Goal: Task Accomplishment & Management: Manage account settings

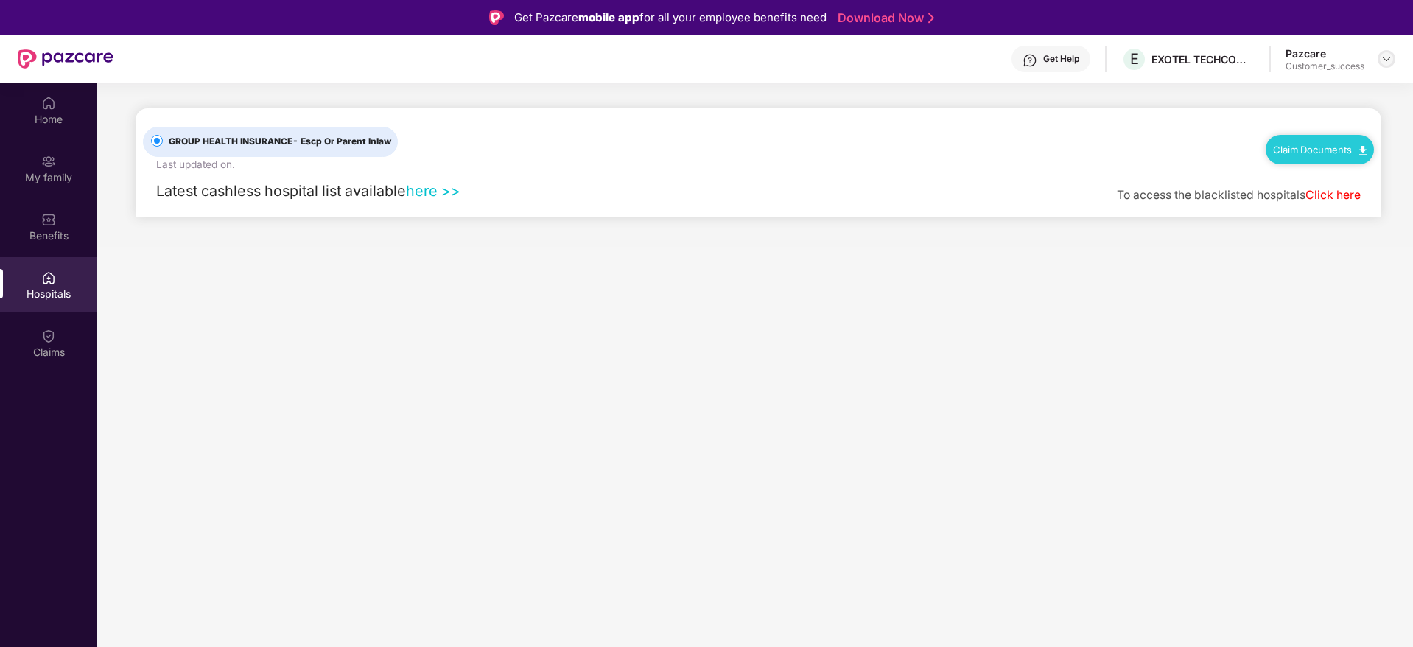
click at [1381, 63] on img at bounding box center [1387, 59] width 12 height 12
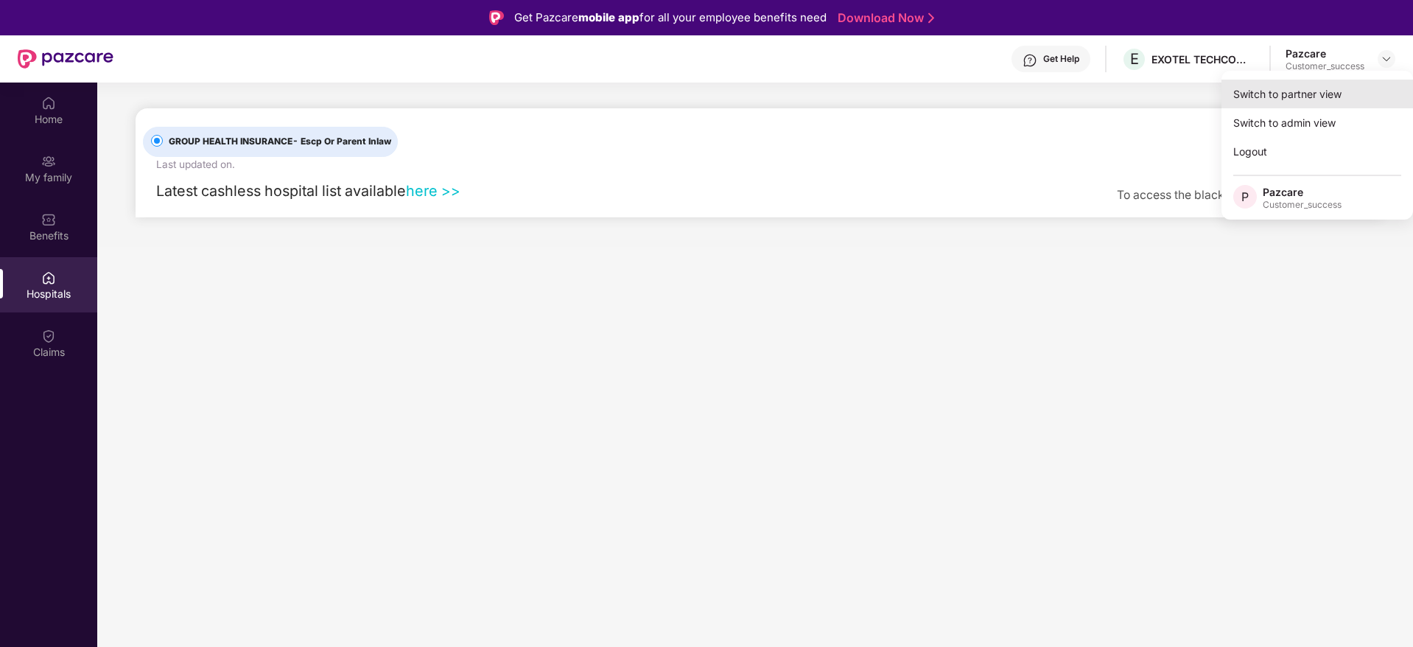
click at [1319, 94] on div "Switch to partner view" at bounding box center [1318, 94] width 192 height 29
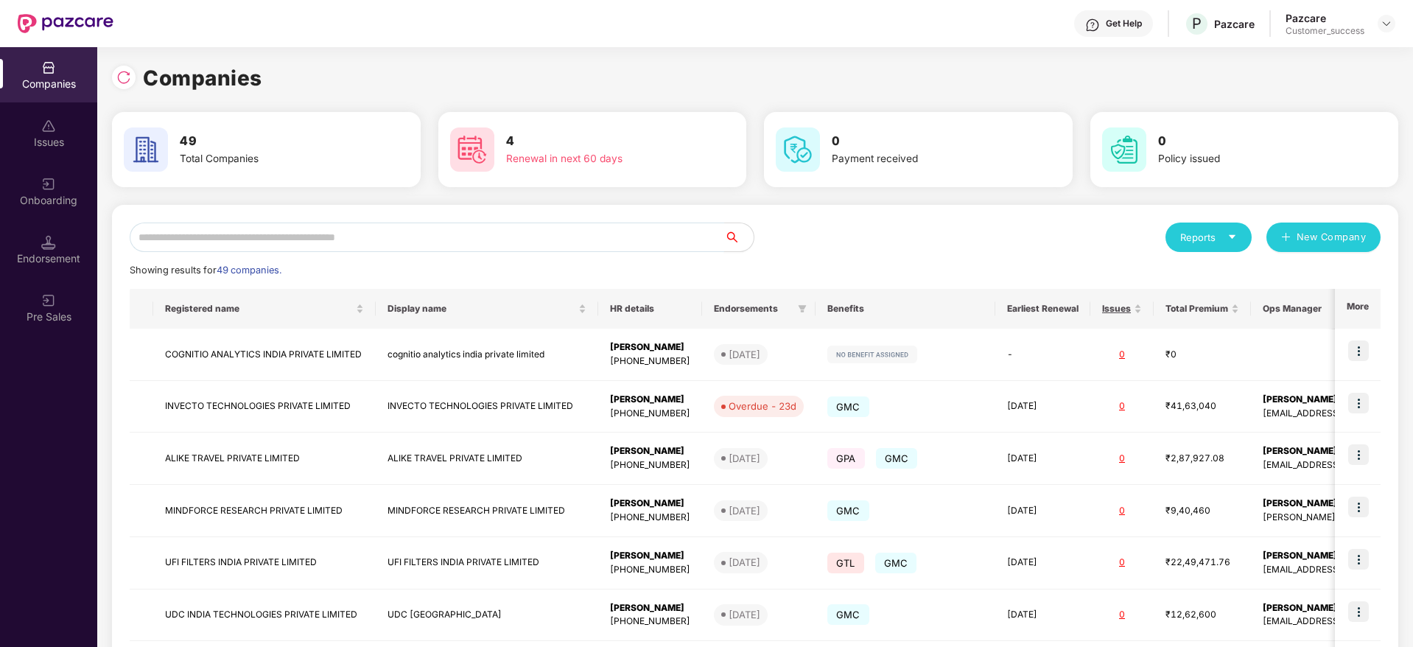
click at [217, 226] on input "text" at bounding box center [427, 237] width 595 height 29
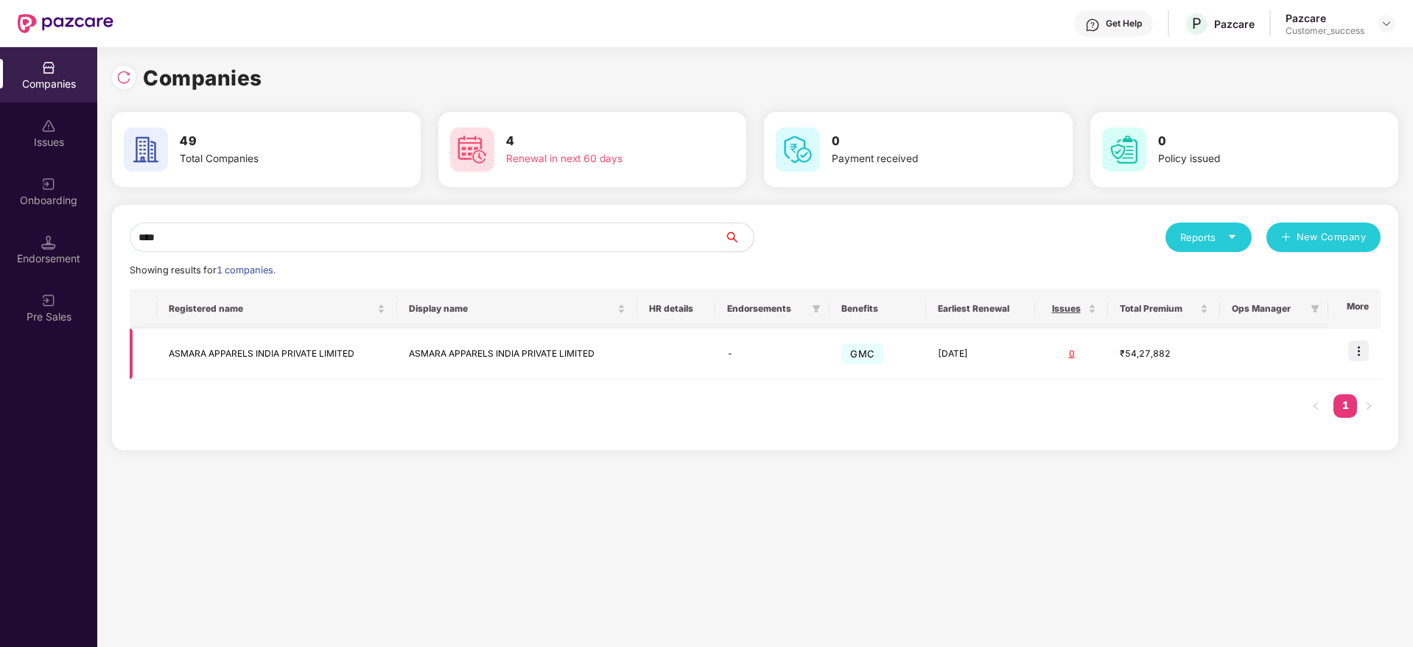
type input "****"
click at [1362, 344] on img at bounding box center [1359, 350] width 21 height 21
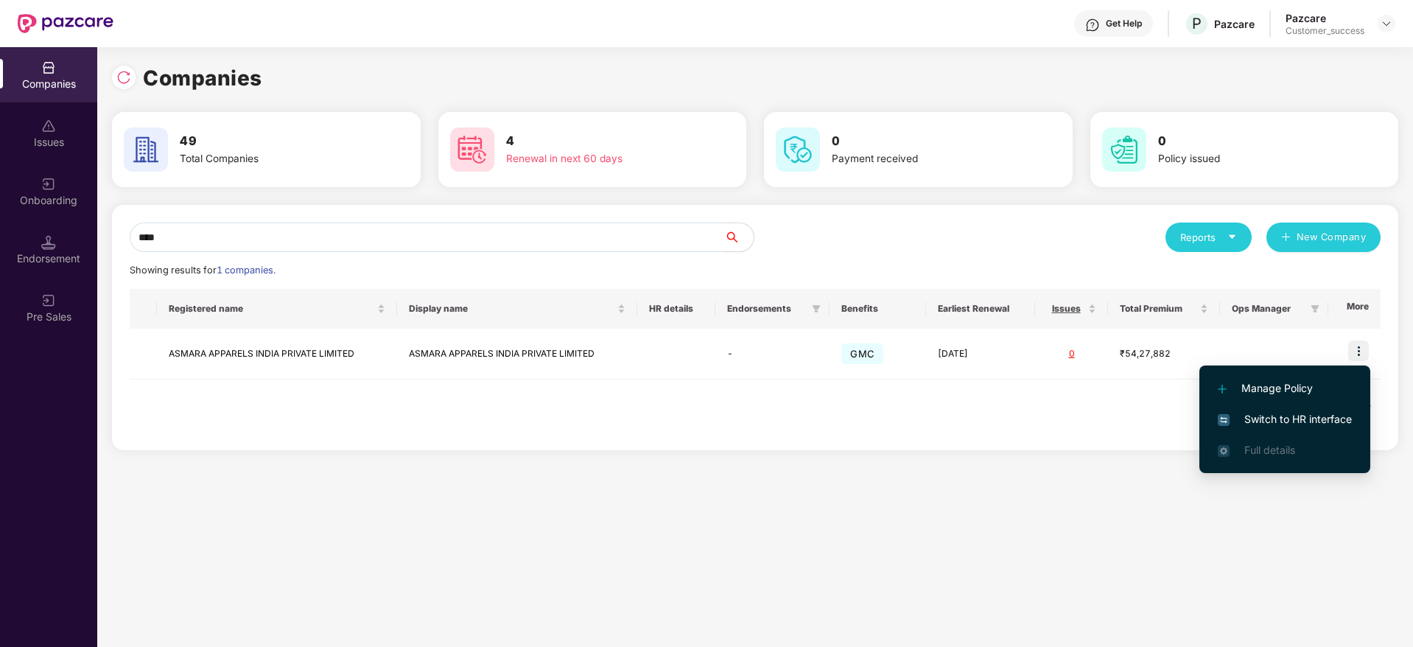
click at [1277, 422] on span "Switch to HR interface" at bounding box center [1285, 419] width 134 height 16
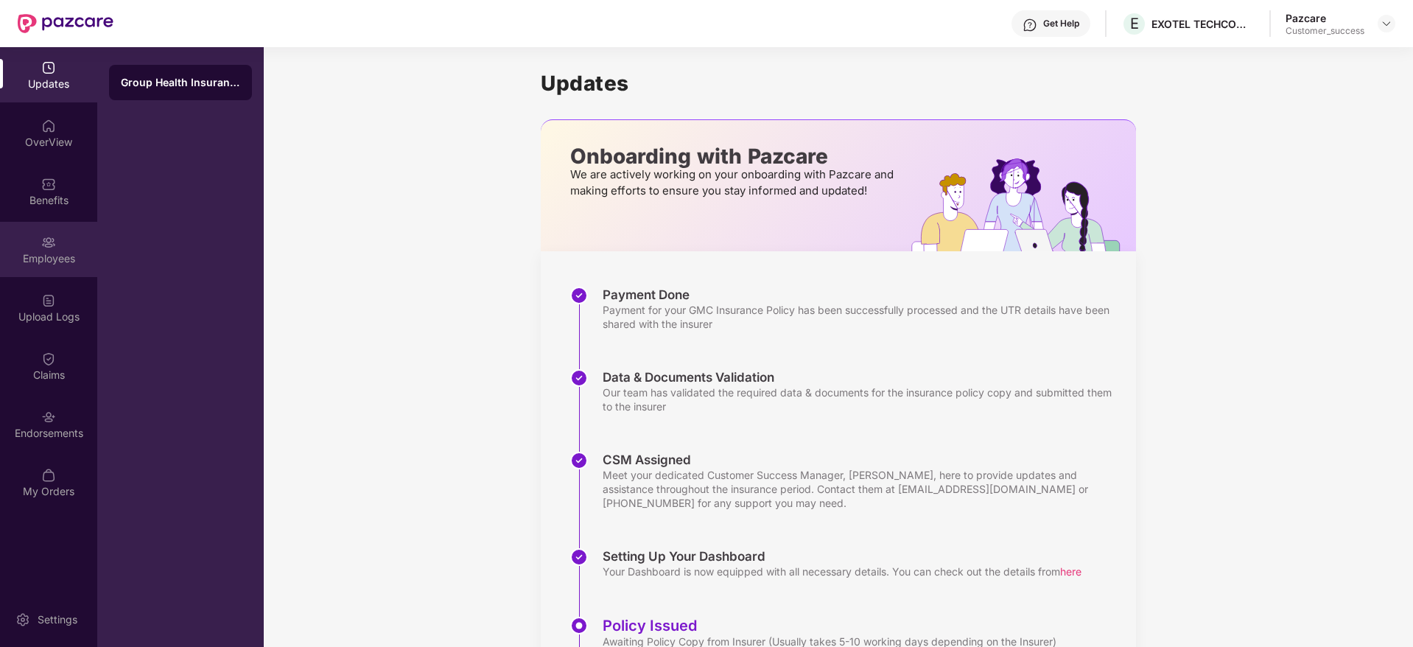
click at [43, 258] on div "Employees" at bounding box center [48, 258] width 97 height 15
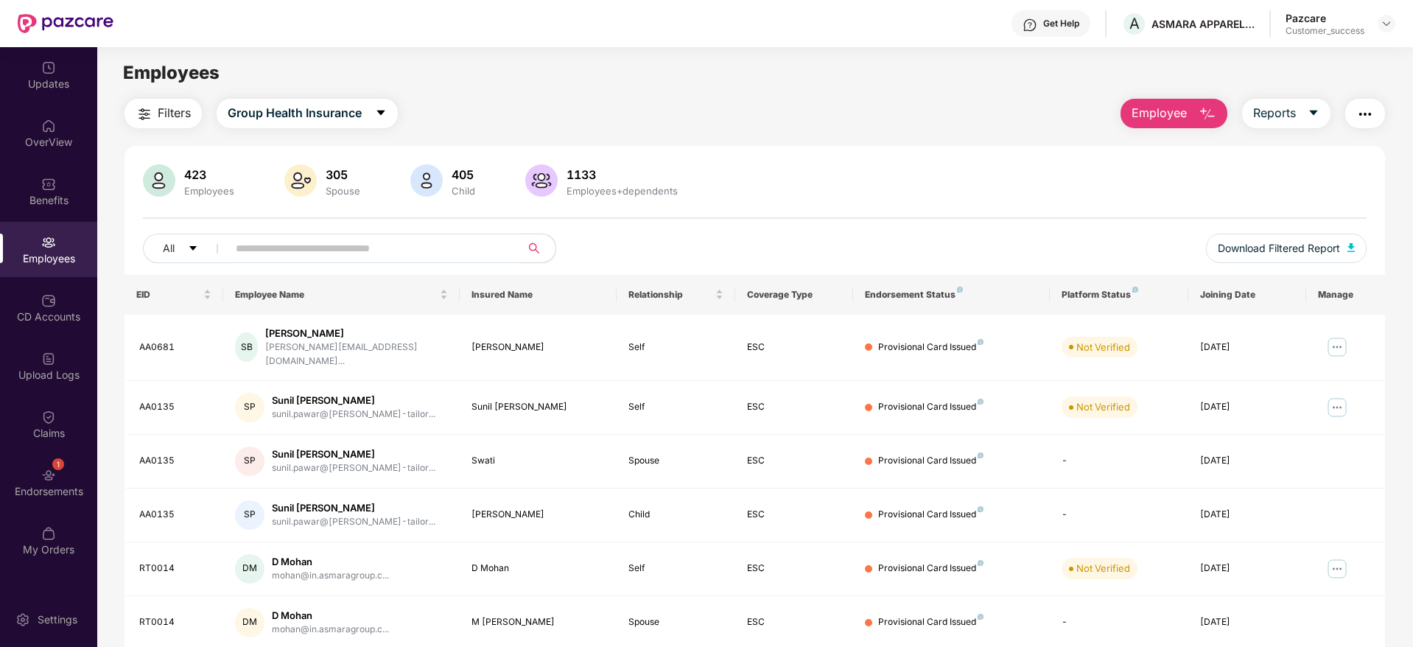
click at [291, 246] on input "text" at bounding box center [368, 248] width 265 height 22
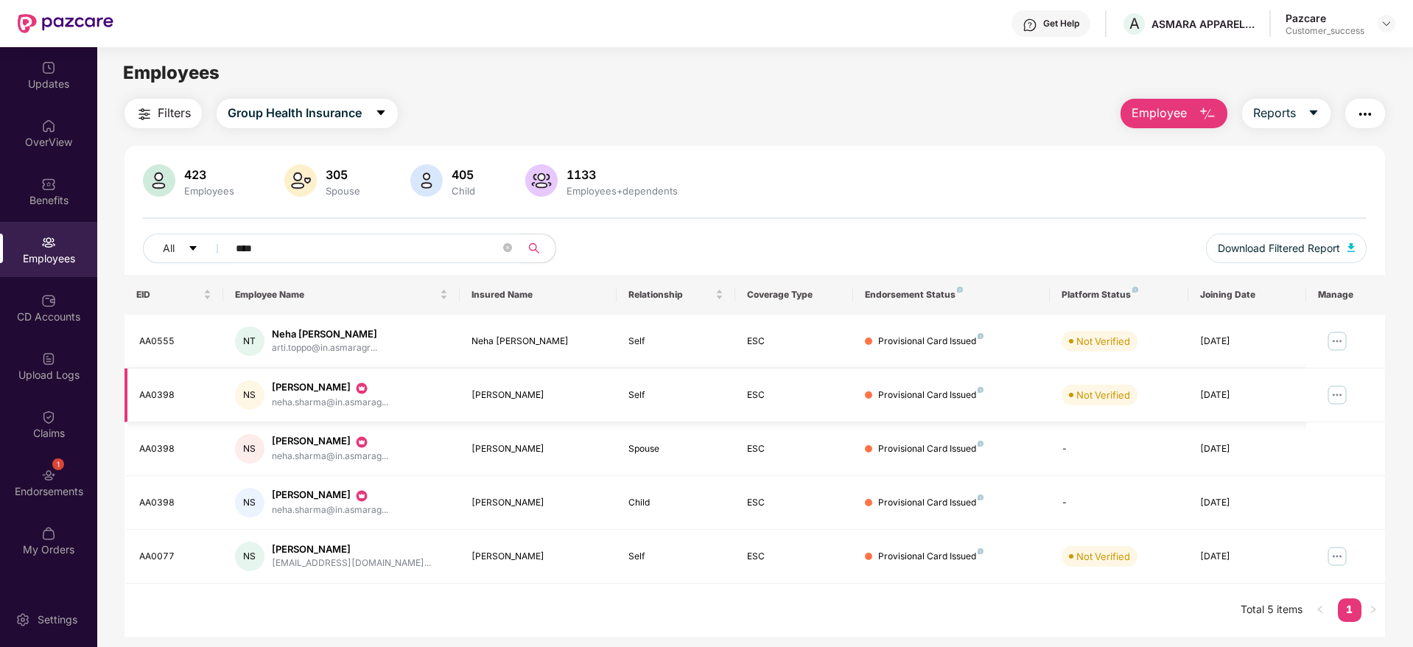
type input "****"
click at [1334, 399] on img at bounding box center [1338, 395] width 24 height 24
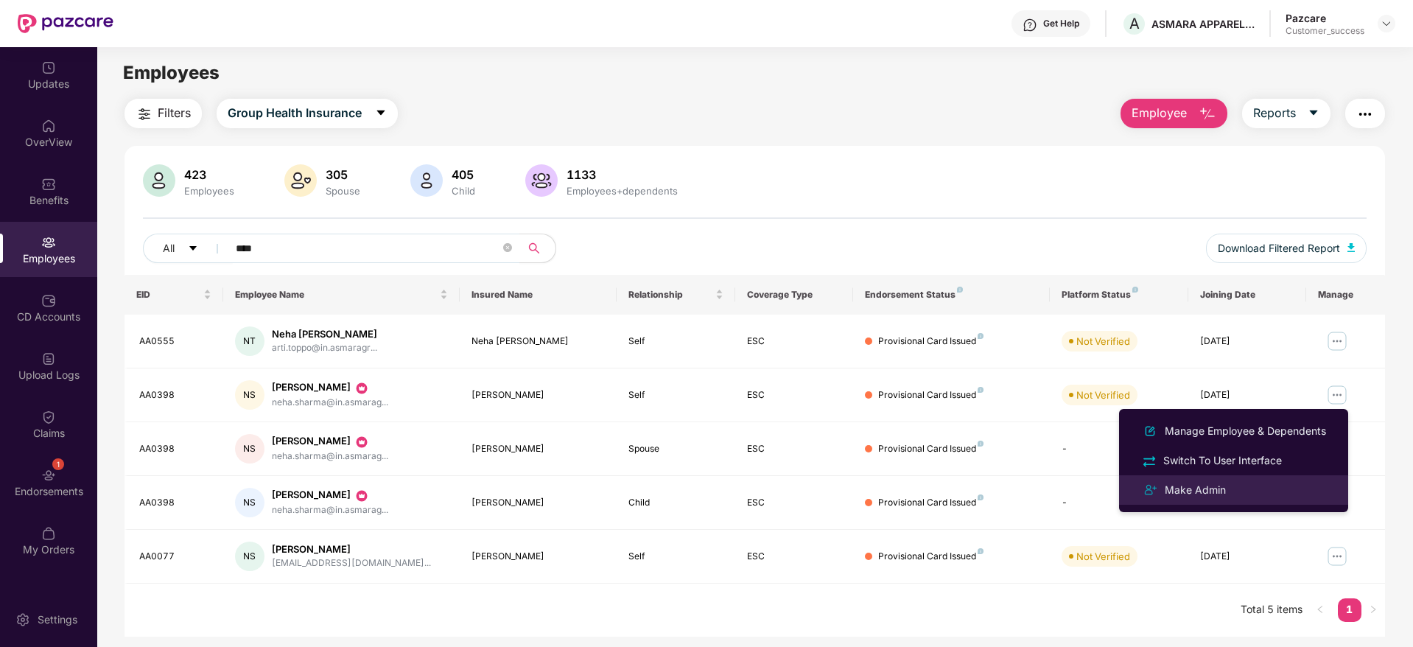
click at [1208, 489] on div "Make Admin" at bounding box center [1195, 490] width 67 height 16
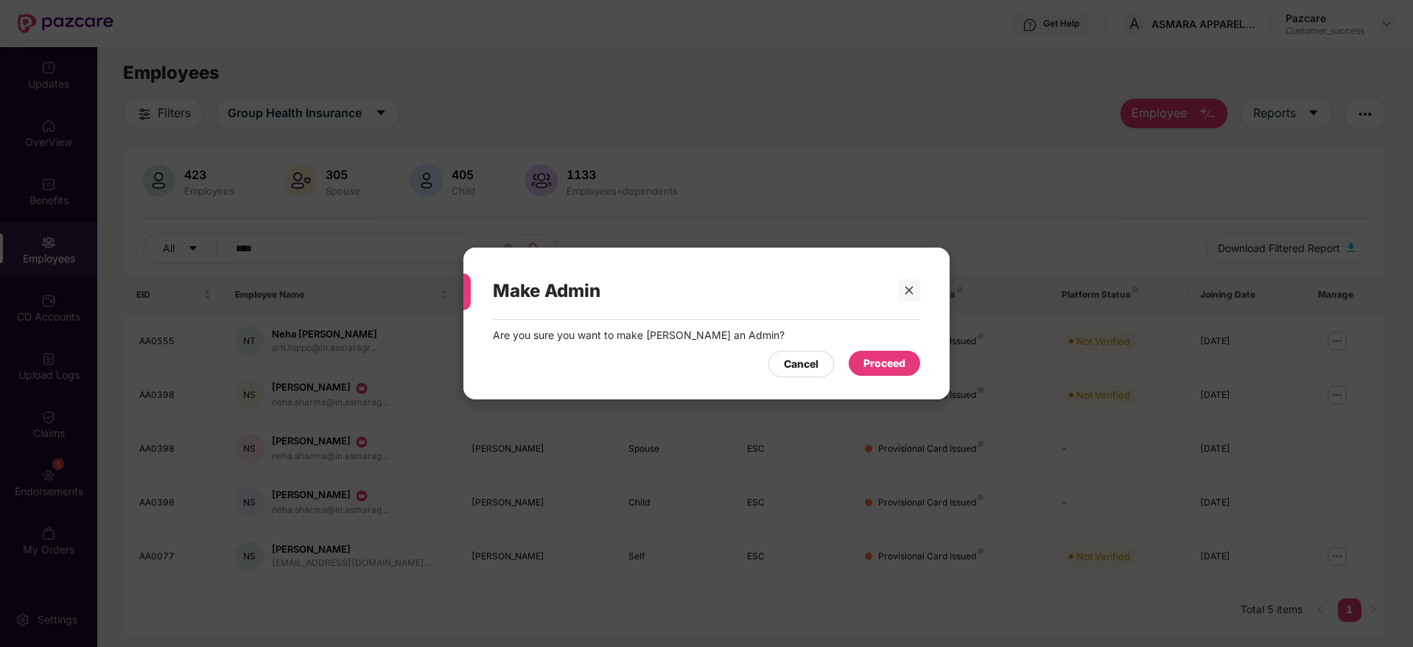
click at [907, 308] on div "Make Admin" at bounding box center [706, 290] width 427 height 57
click at [909, 298] on div at bounding box center [909, 290] width 22 height 22
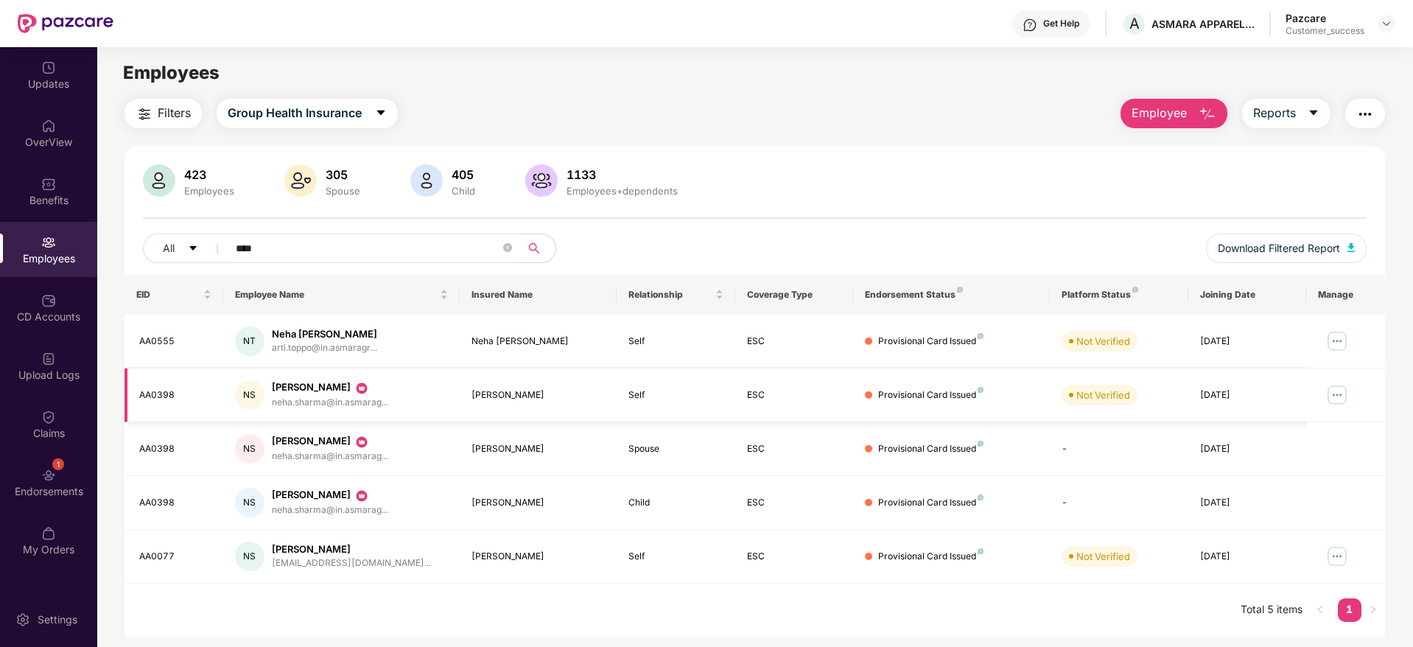
click at [1335, 394] on img at bounding box center [1338, 395] width 24 height 24
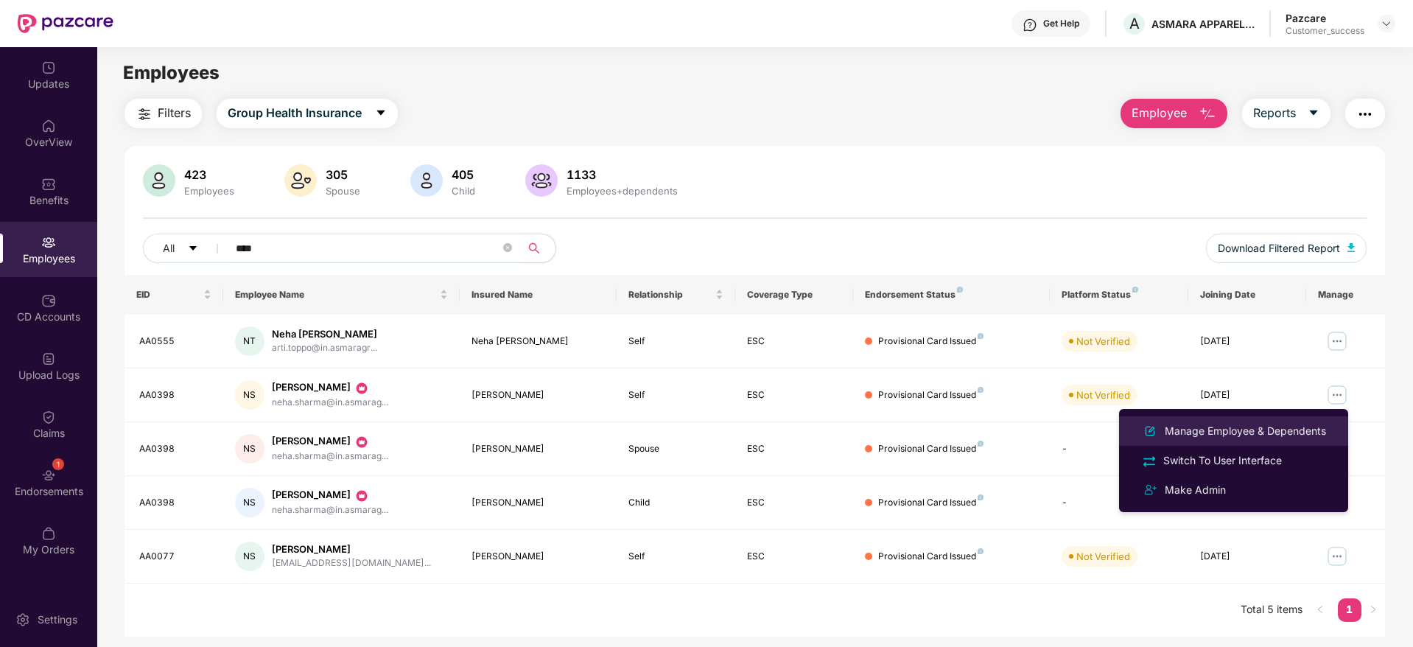
click at [1193, 427] on div "Manage Employee & Dependents" at bounding box center [1245, 431] width 167 height 16
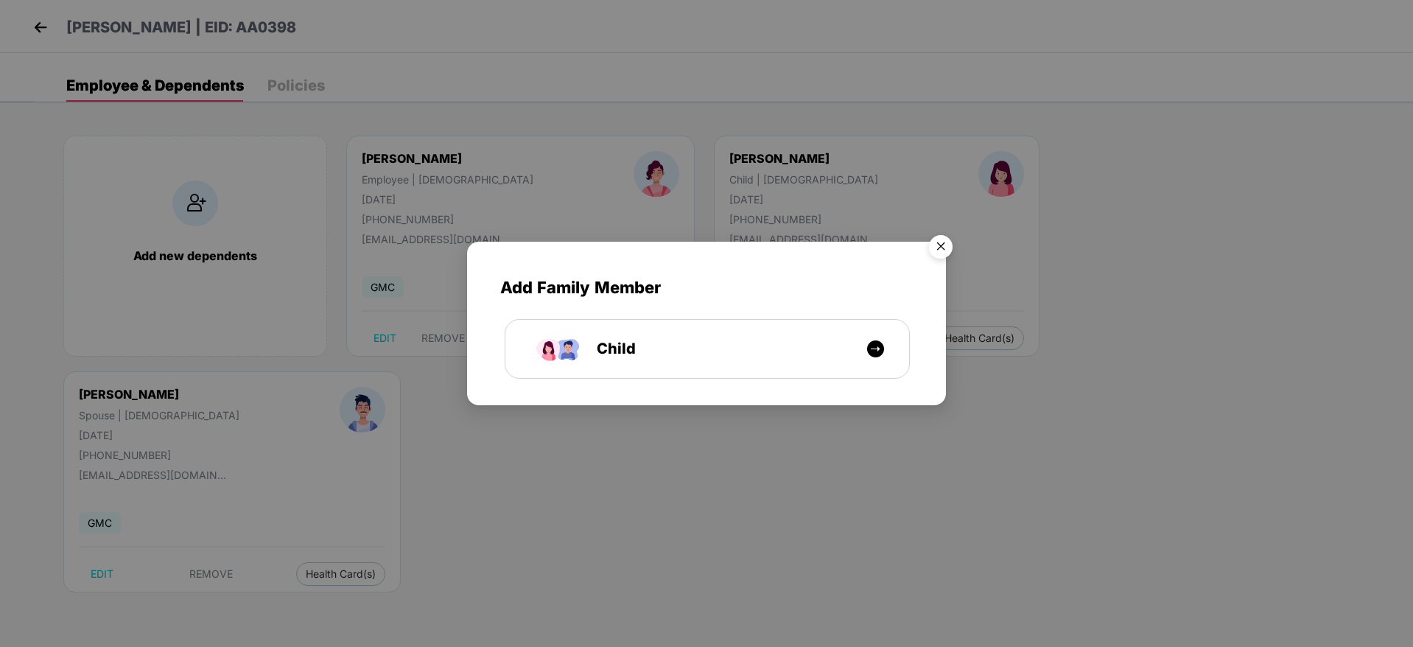
click at [940, 248] on img "Close" at bounding box center [940, 248] width 41 height 41
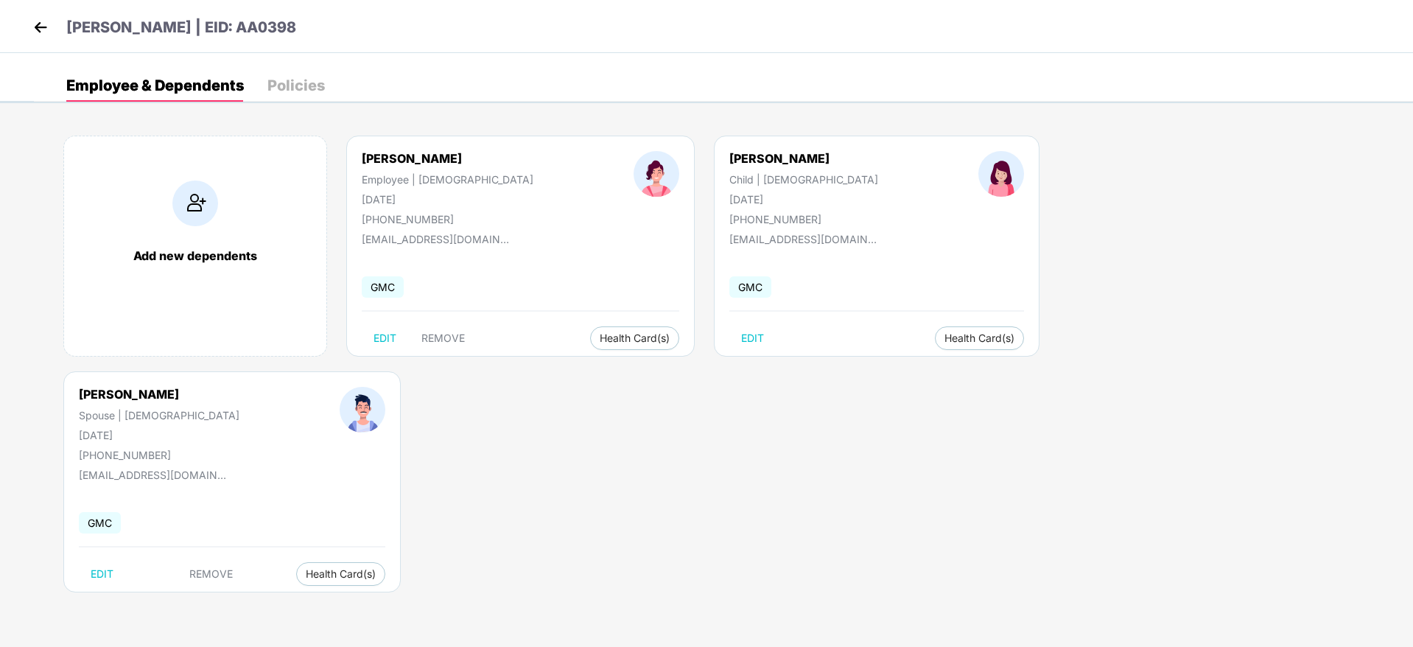
click at [43, 27] on img at bounding box center [40, 27] width 22 height 22
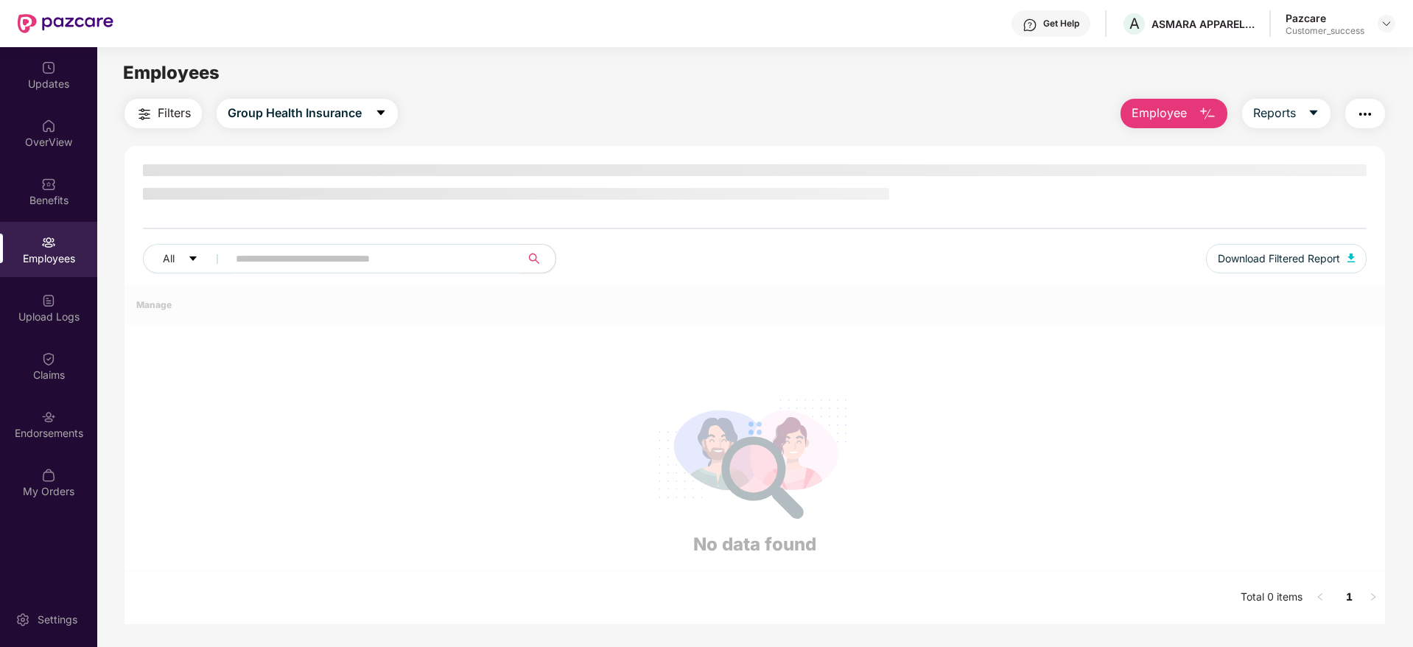
click at [399, 258] on input "text" at bounding box center [368, 259] width 265 height 22
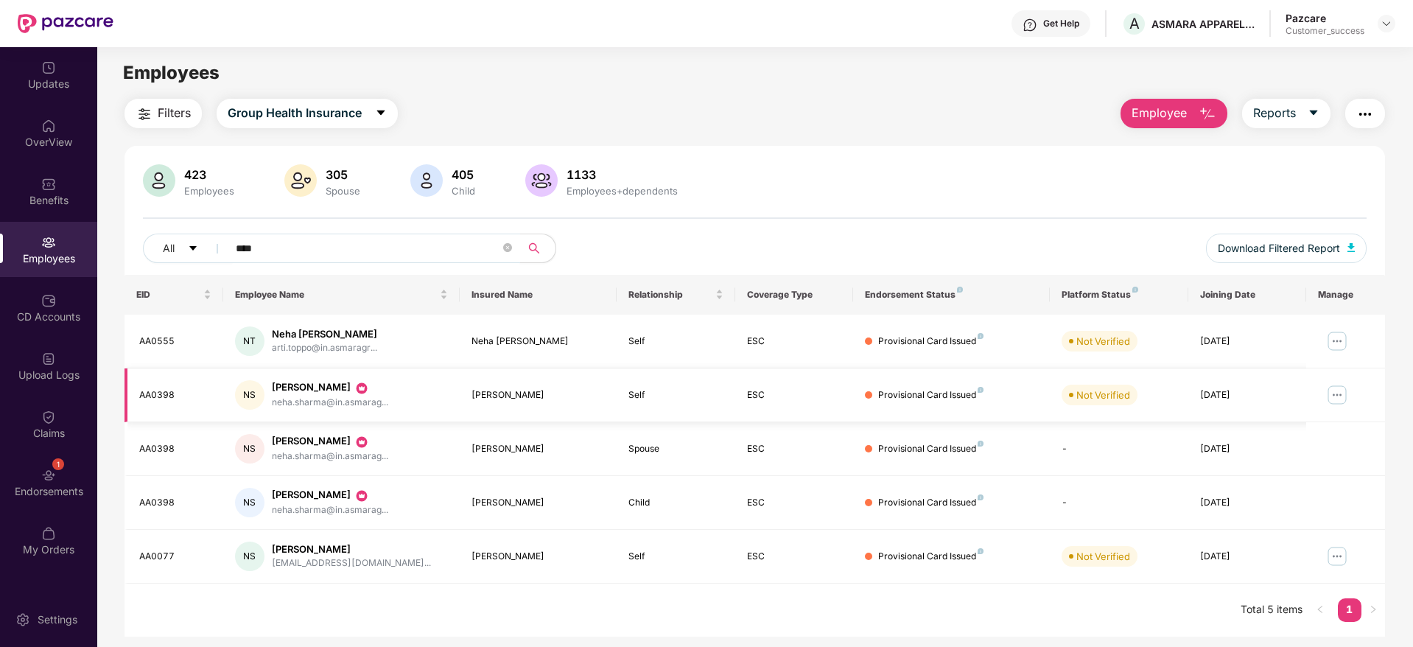
type input "****"
click at [1333, 387] on img at bounding box center [1338, 395] width 24 height 24
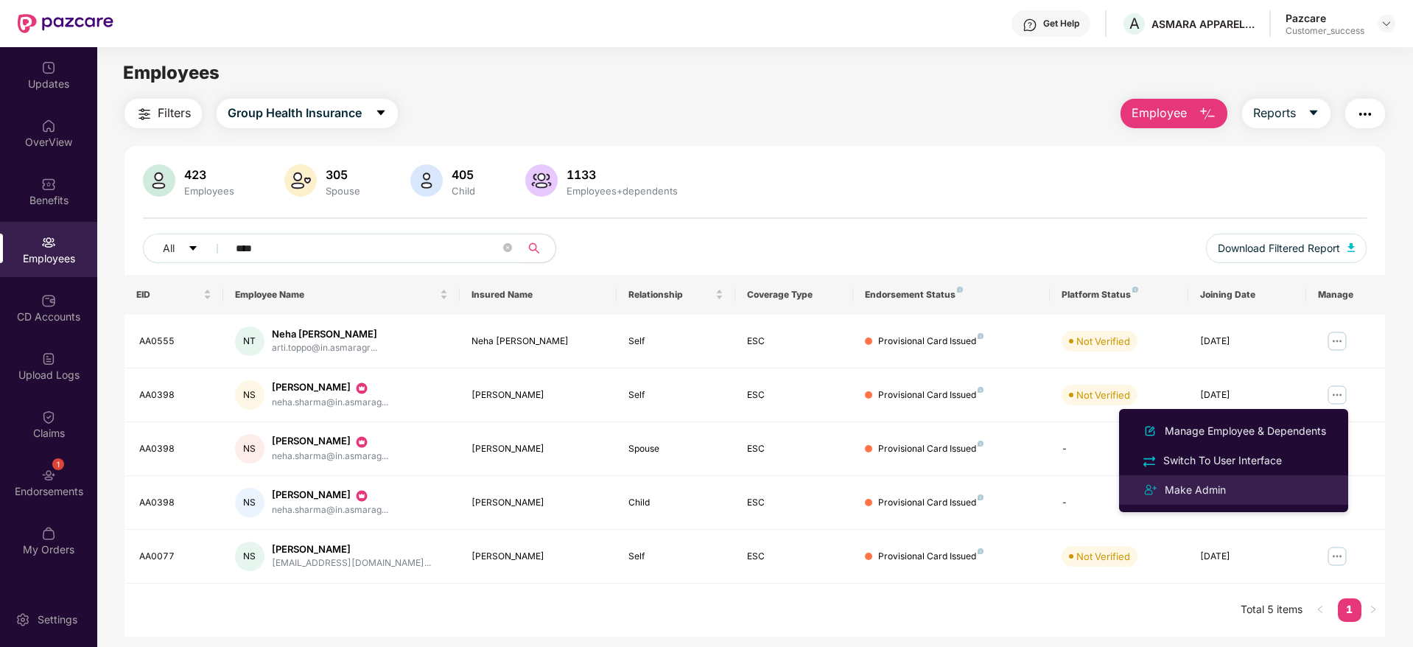
click at [1210, 486] on div "Make Admin" at bounding box center [1195, 490] width 67 height 16
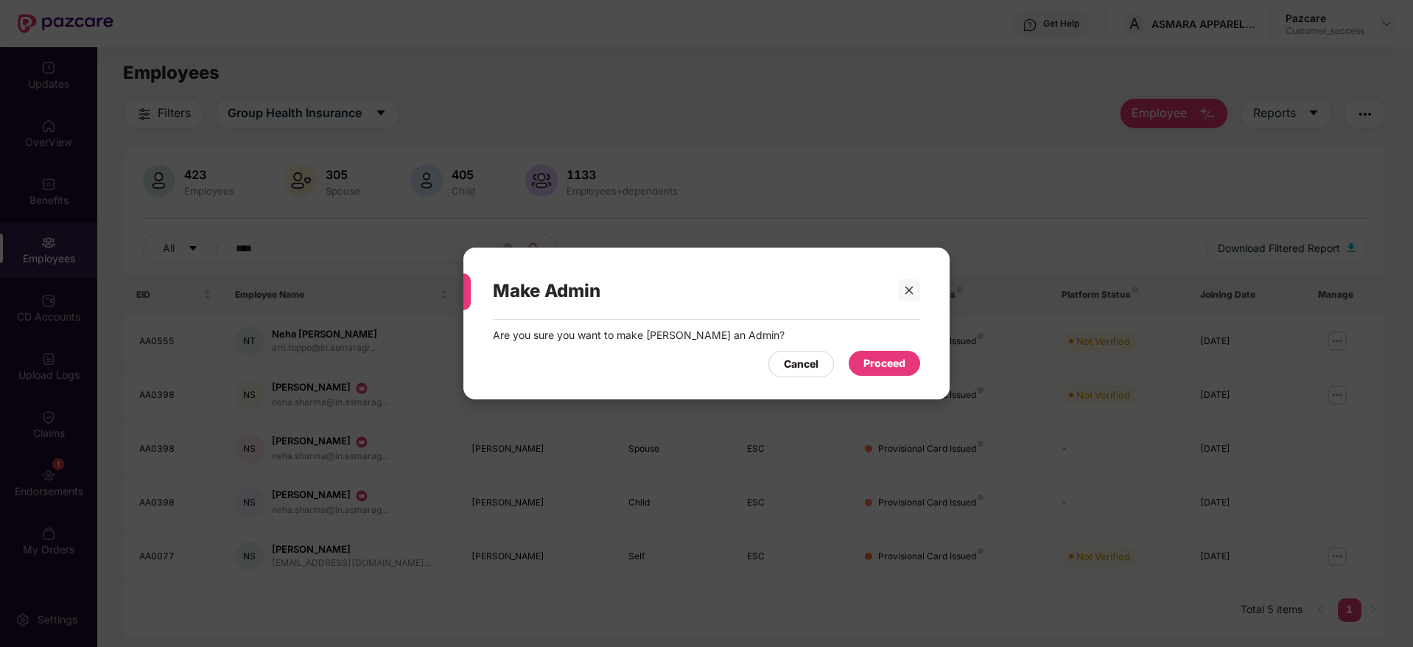
click at [891, 360] on div "Proceed" at bounding box center [885, 363] width 42 height 16
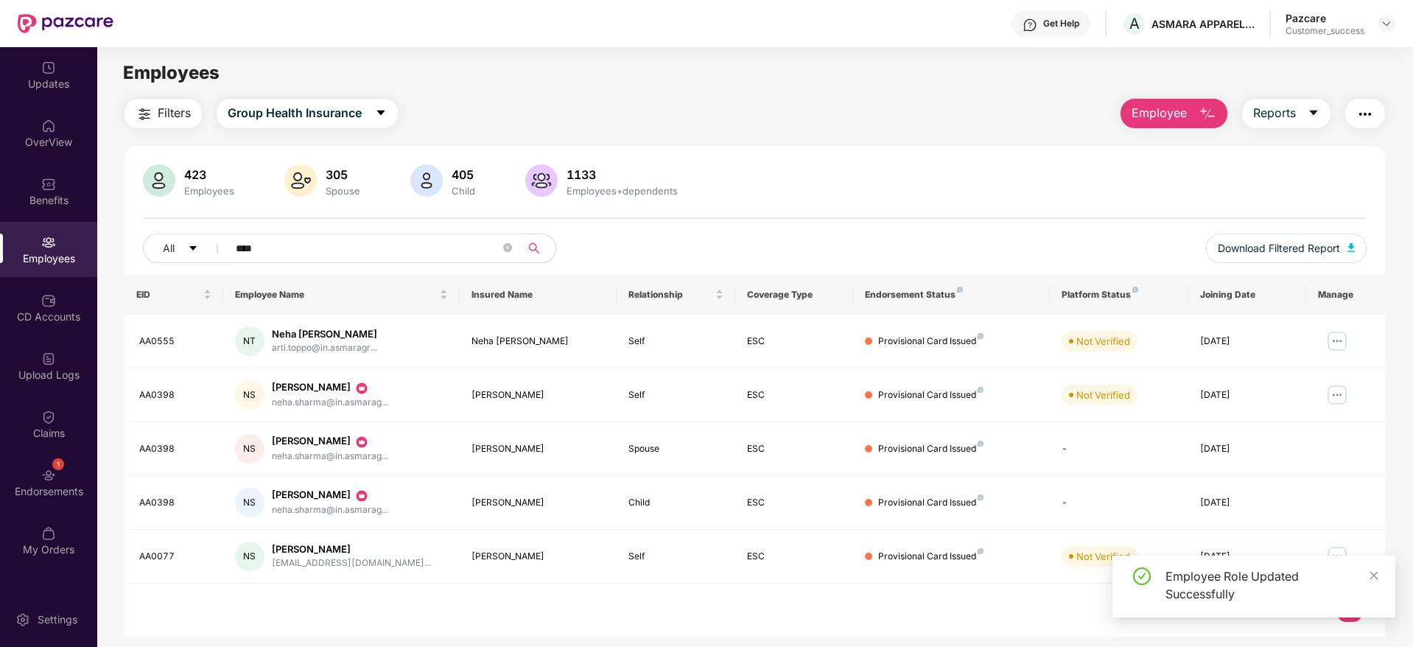
click at [332, 248] on input "****" at bounding box center [368, 248] width 265 height 22
click at [159, 109] on span "Filters" at bounding box center [174, 113] width 33 height 18
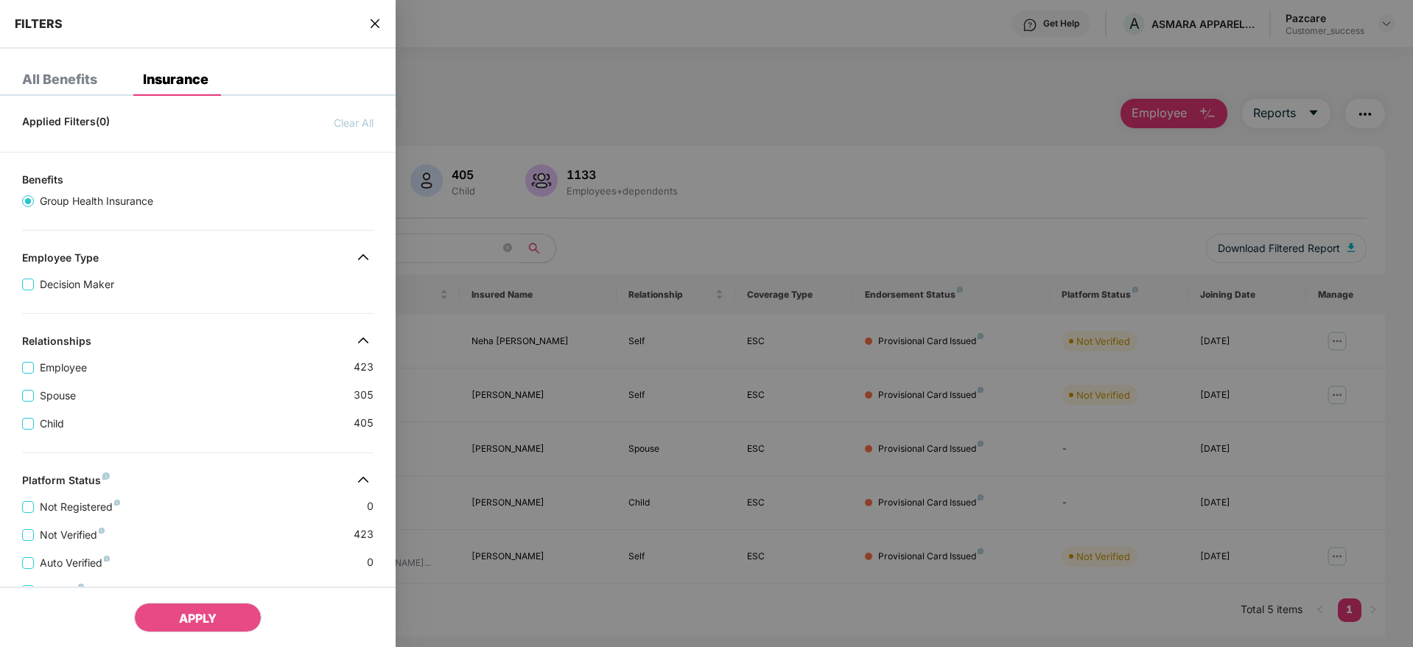
click at [213, 346] on div "Relationships" at bounding box center [198, 344] width 396 height 18
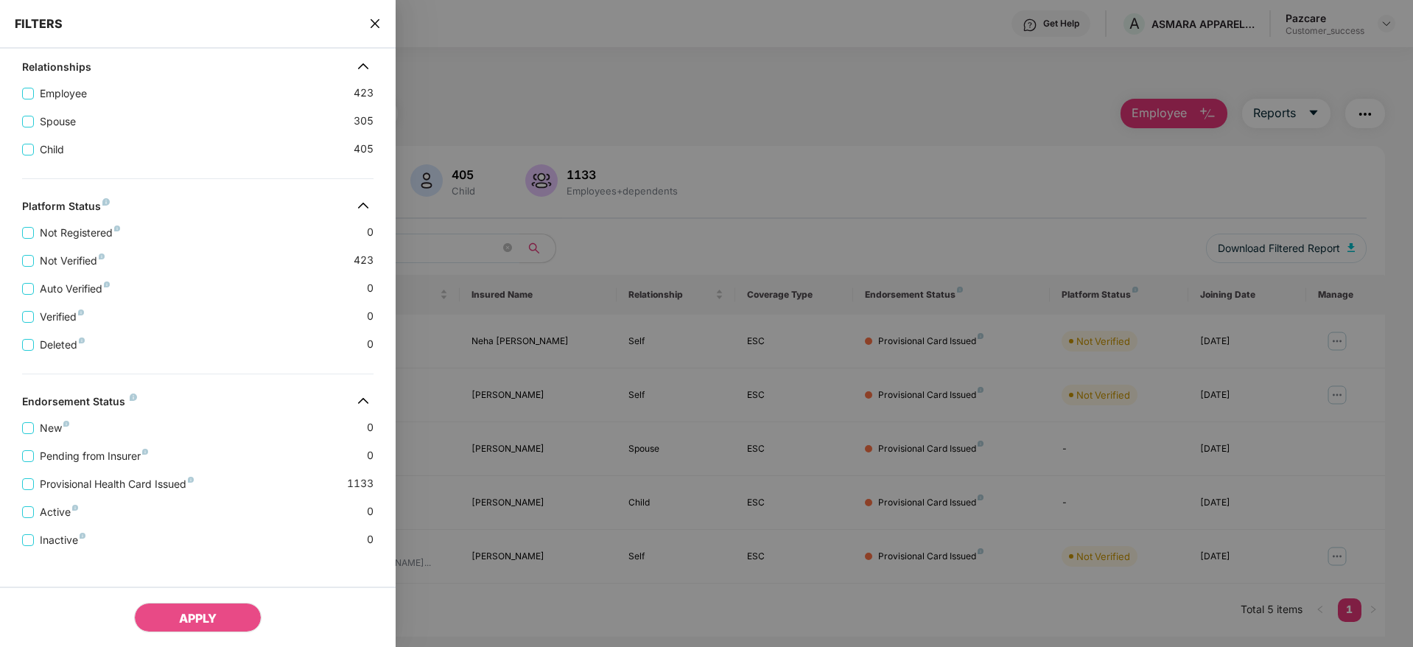
scroll to position [286, 0]
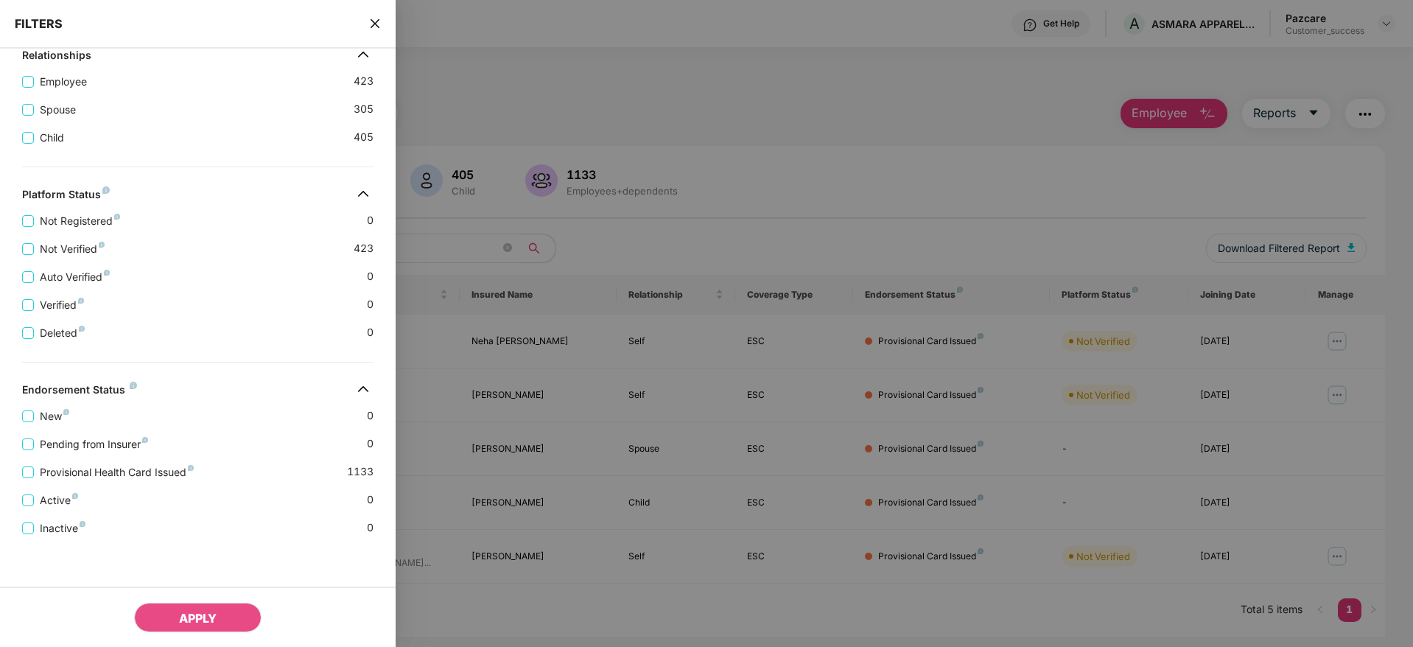
click at [375, 22] on icon "close" at bounding box center [375, 23] width 9 height 9
